Goal: Browse casually: Explore the website without a specific task or goal

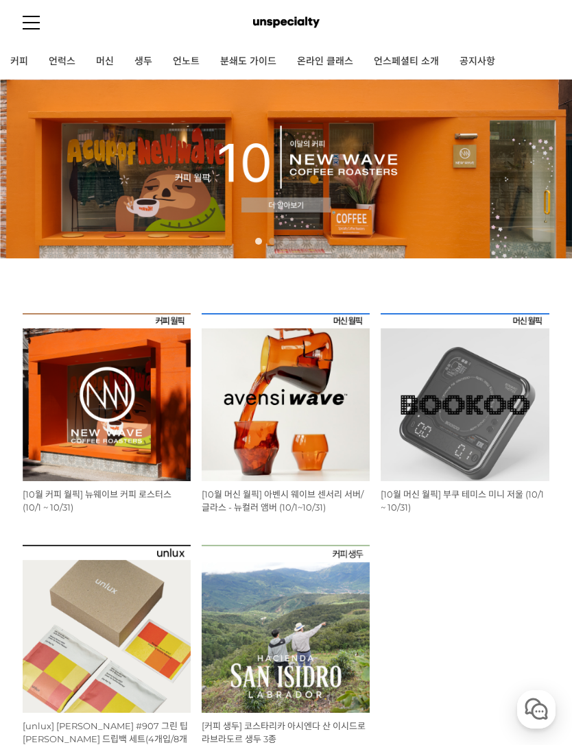
click at [84, 366] on img at bounding box center [107, 397] width 168 height 168
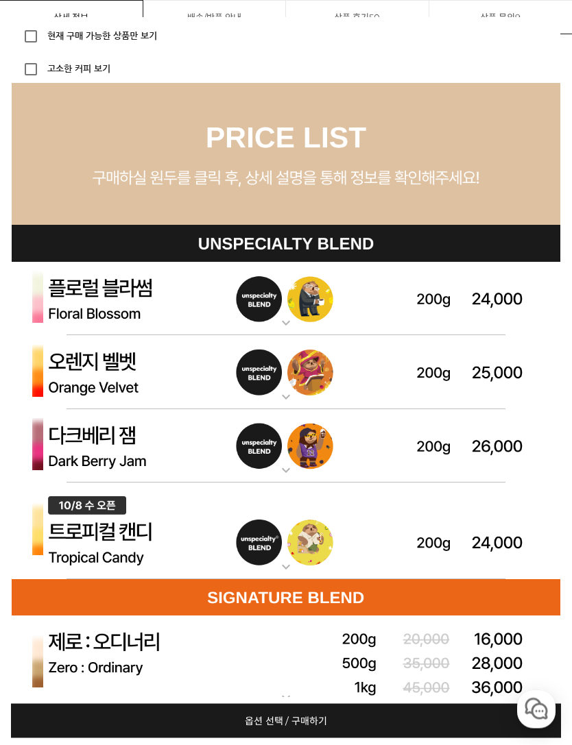
scroll to position [4495, 0]
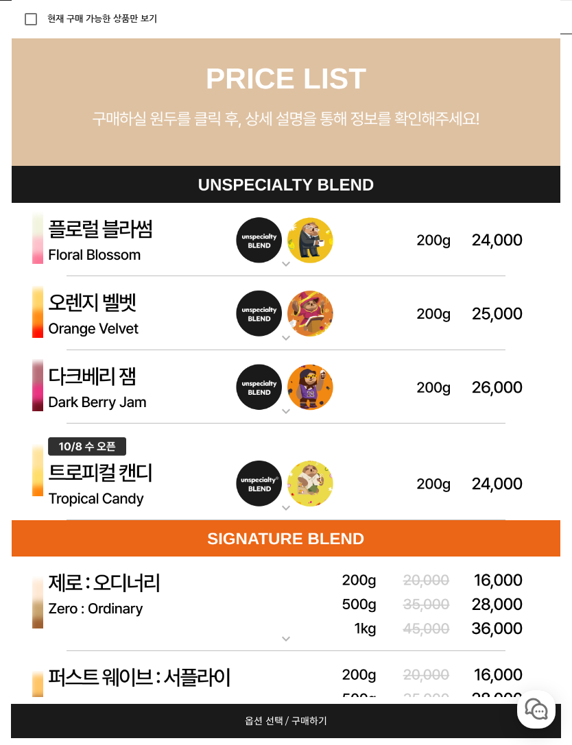
click at [73, 241] on img at bounding box center [286, 240] width 548 height 74
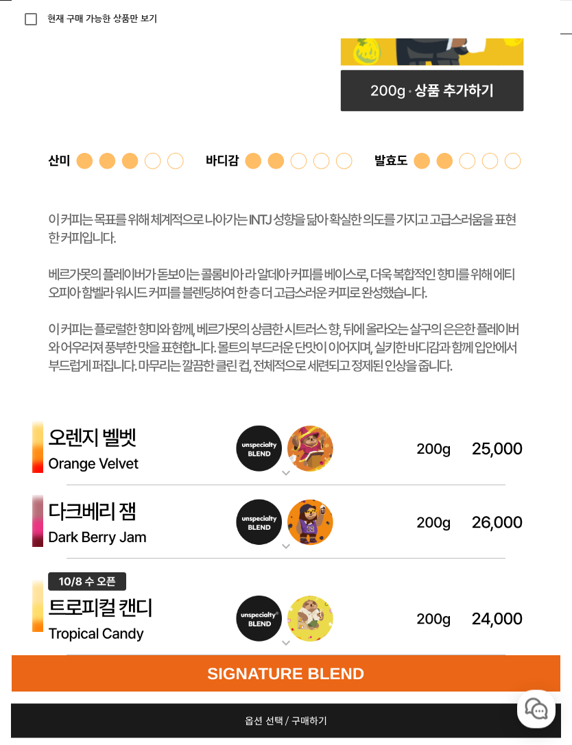
scroll to position [5004, 0]
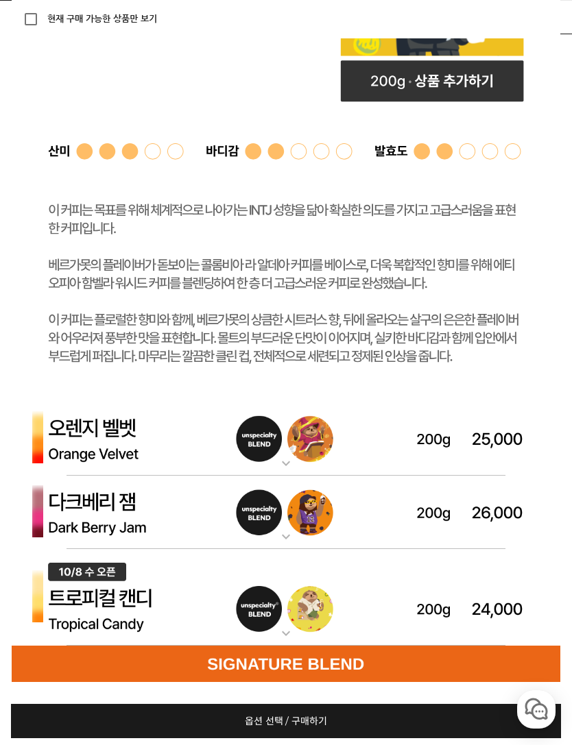
click at [508, 428] on img at bounding box center [286, 439] width 548 height 74
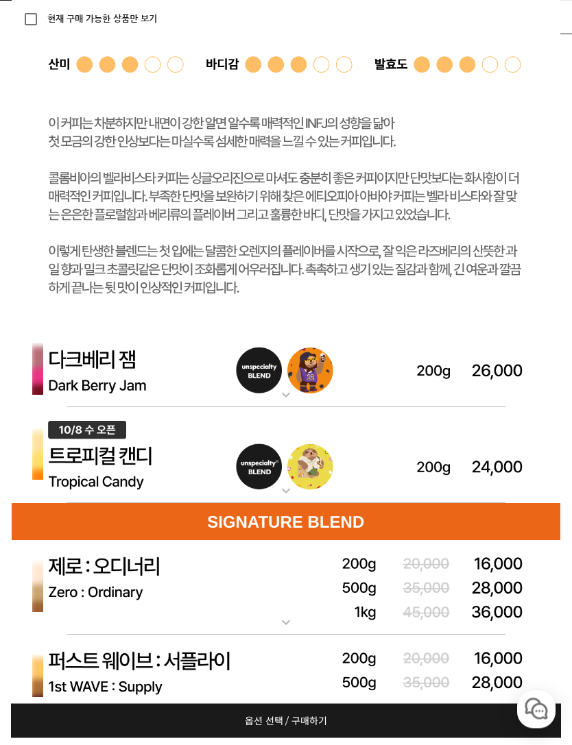
click at [94, 365] on img at bounding box center [286, 371] width 548 height 74
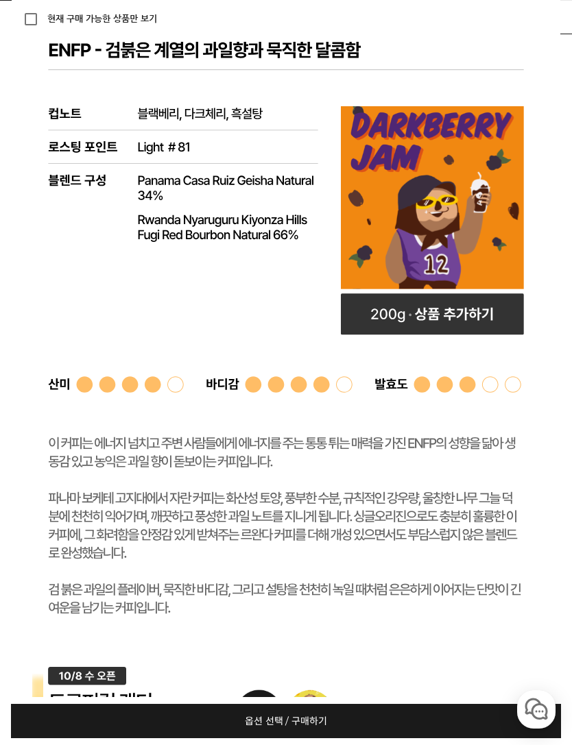
scroll to position [6224, 0]
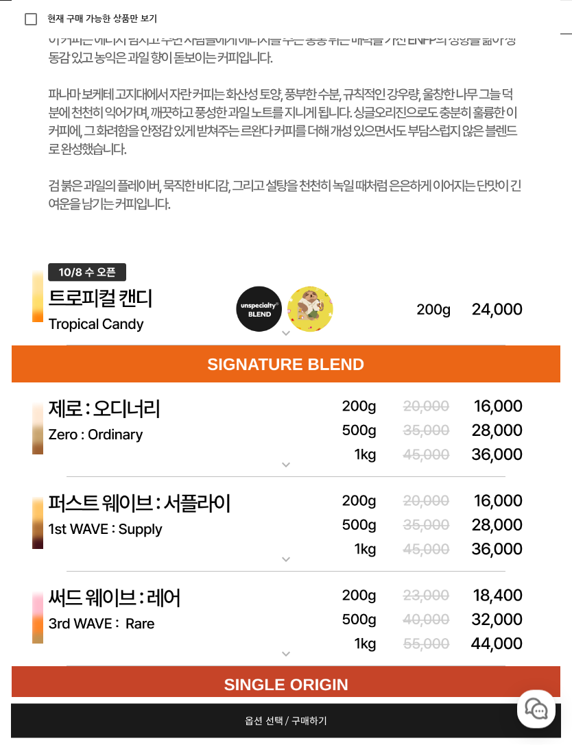
click at [105, 306] on img at bounding box center [286, 298] width 548 height 97
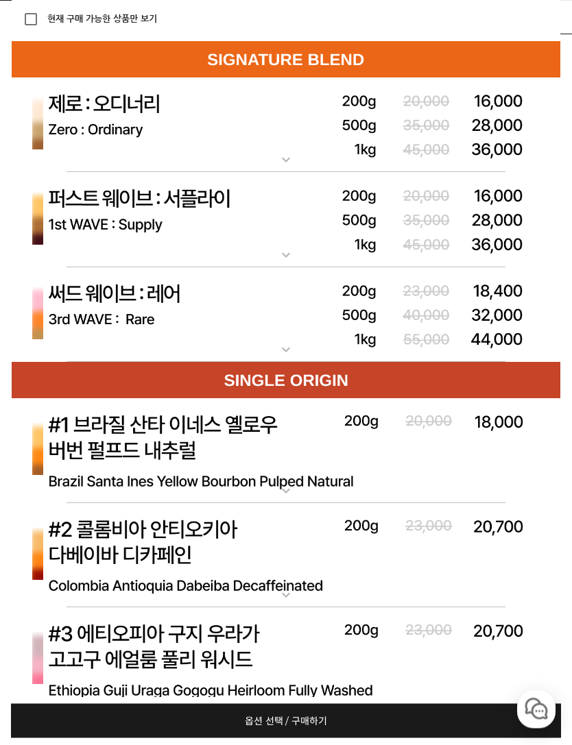
scroll to position [7610, 0]
click at [72, 316] on img at bounding box center [286, 314] width 548 height 95
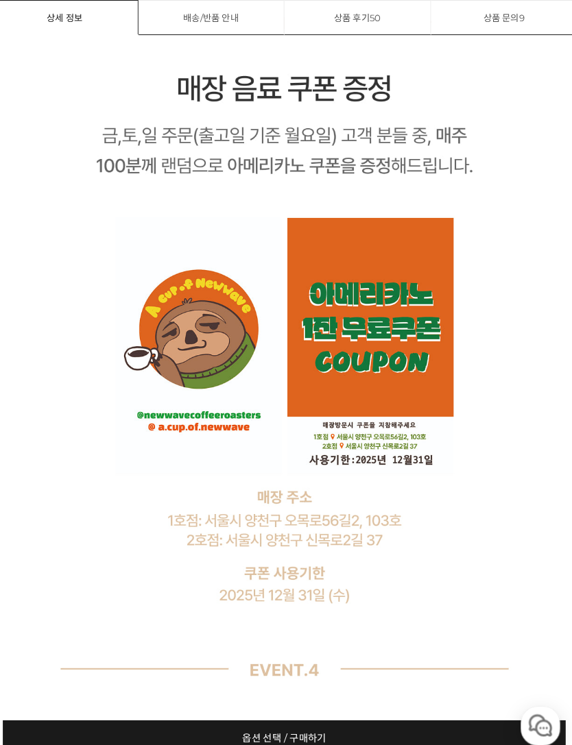
scroll to position [15615, 0]
